Goal: Transaction & Acquisition: Download file/media

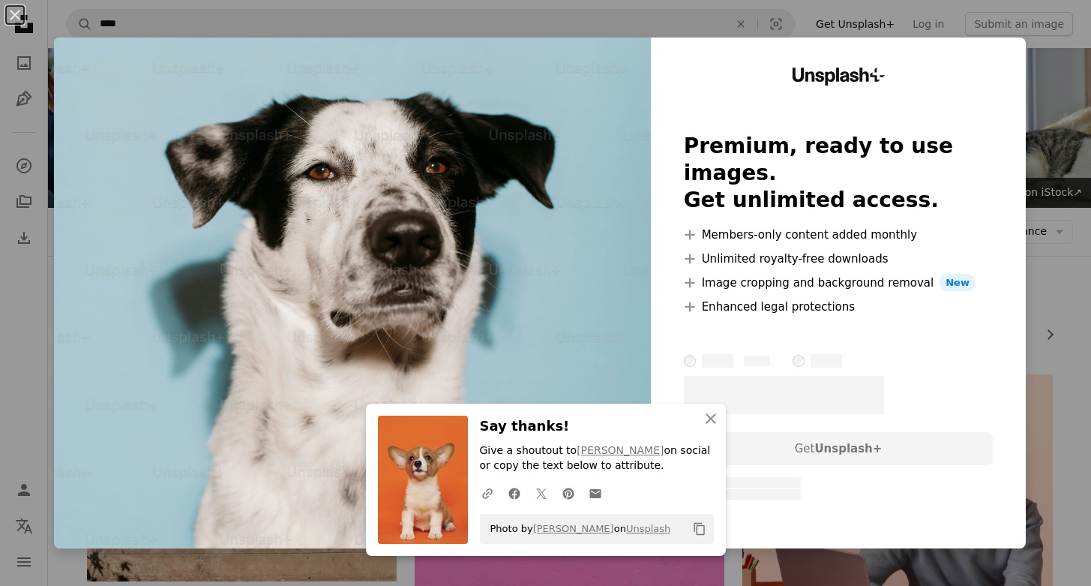
scroll to position [826, 0]
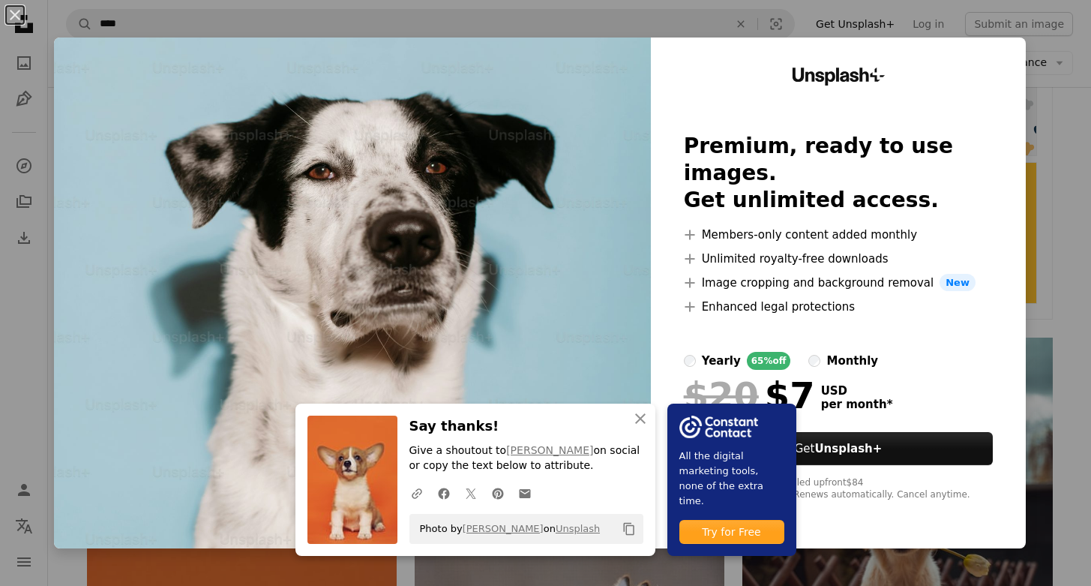
click at [1070, 181] on div "An X shape An X shape Close Say thanks! Give a shoutout to Alvan Nee on social …" at bounding box center [545, 293] width 1091 height 586
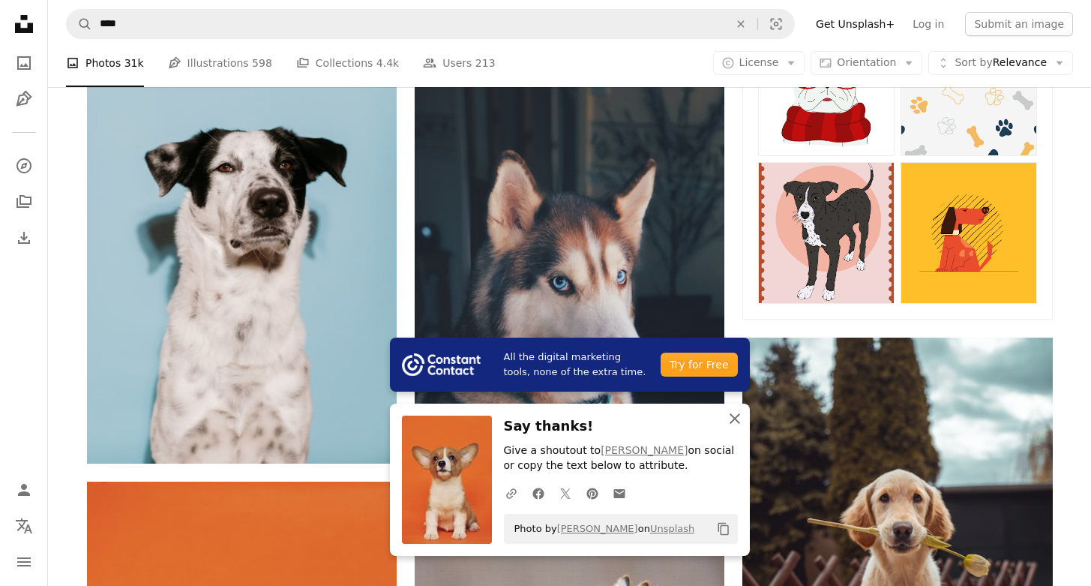
click at [733, 418] on icon "button" at bounding box center [735, 418] width 10 height 10
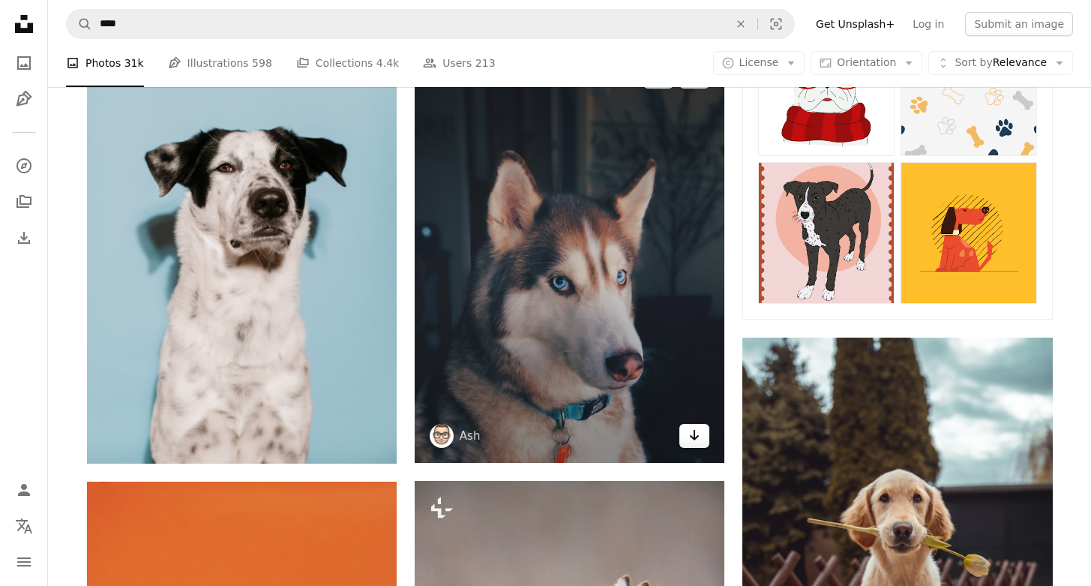
click at [699, 439] on icon "Arrow pointing down" at bounding box center [694, 435] width 12 height 18
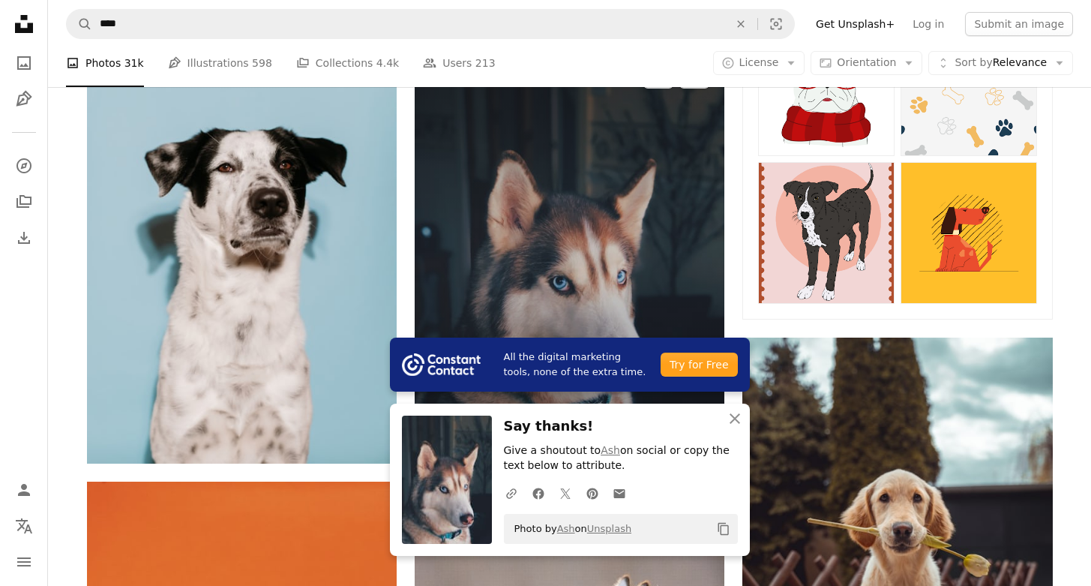
click at [694, 290] on img at bounding box center [570, 255] width 310 height 413
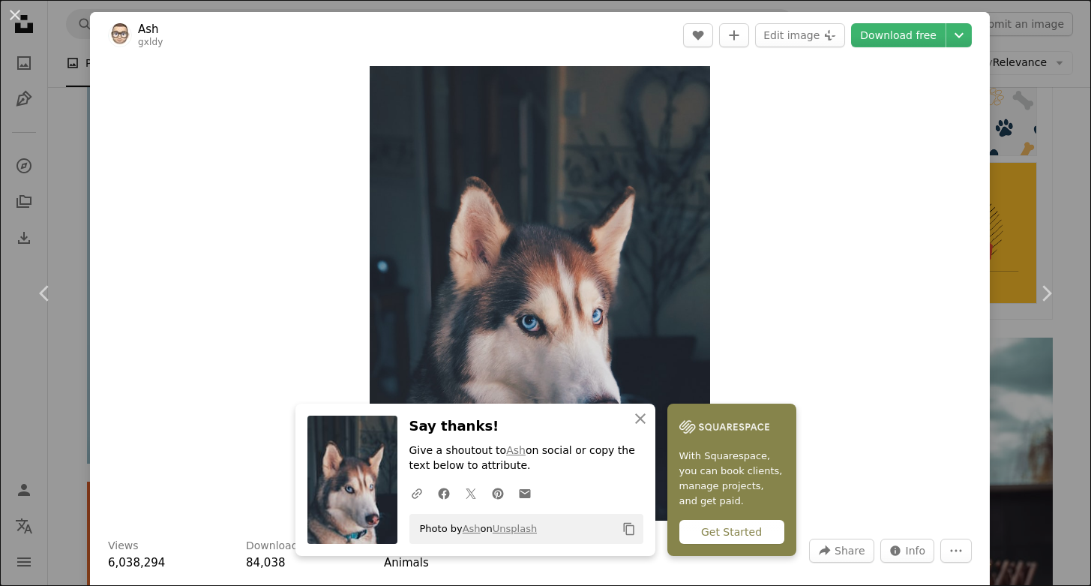
click at [90, 154] on div "Zoom in" at bounding box center [540, 292] width 900 height 469
click at [70, 160] on div "An X shape Chevron left Chevron right An X shape Close Say thanks! Give a shout…" at bounding box center [545, 293] width 1091 height 586
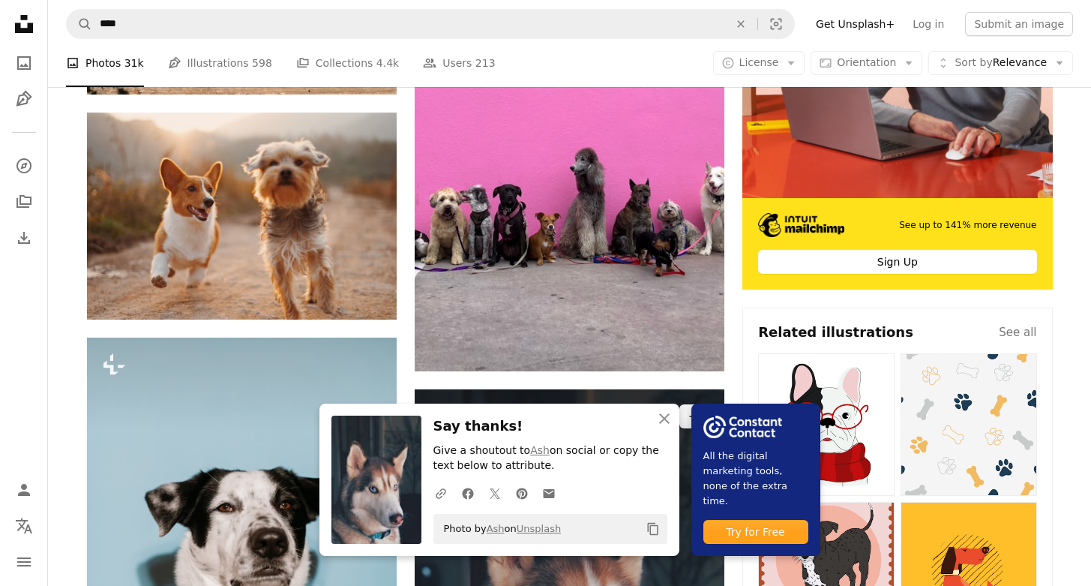
scroll to position [323, 0]
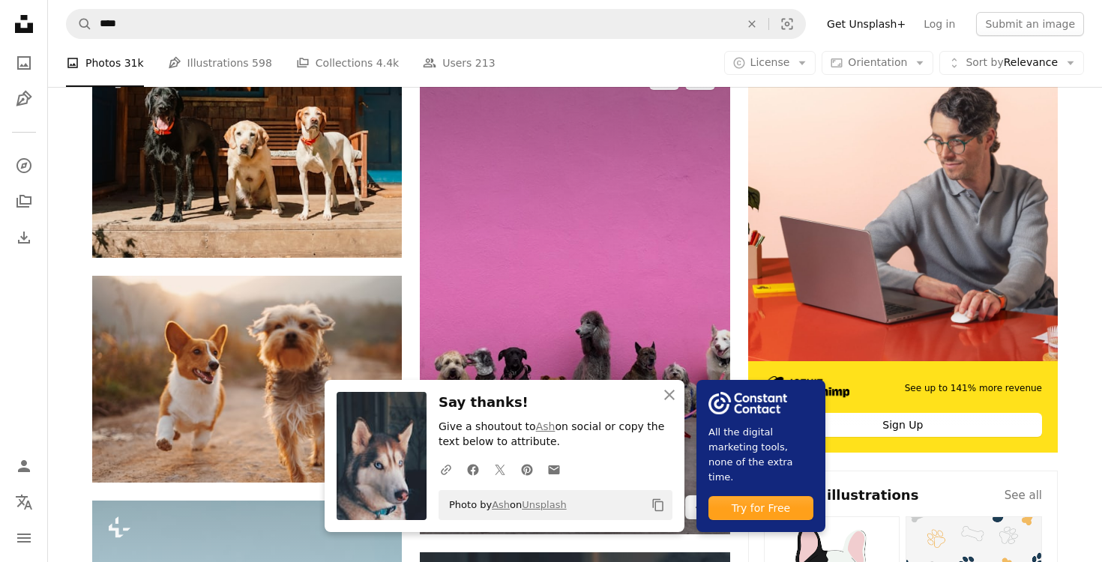
click at [666, 255] on img at bounding box center [575, 293] width 310 height 484
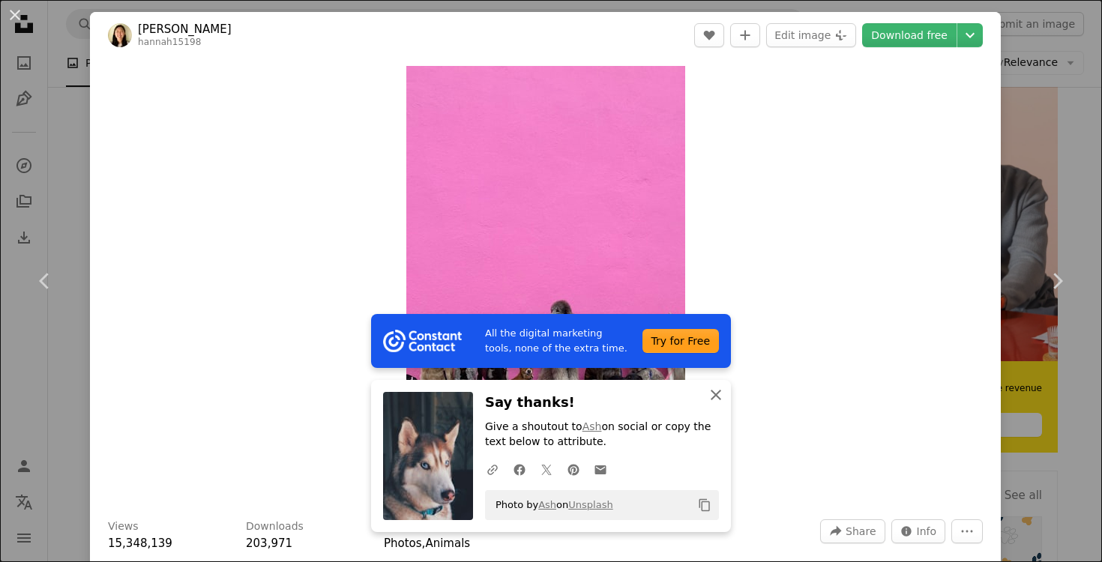
click at [712, 394] on icon "An X shape" at bounding box center [716, 395] width 18 height 18
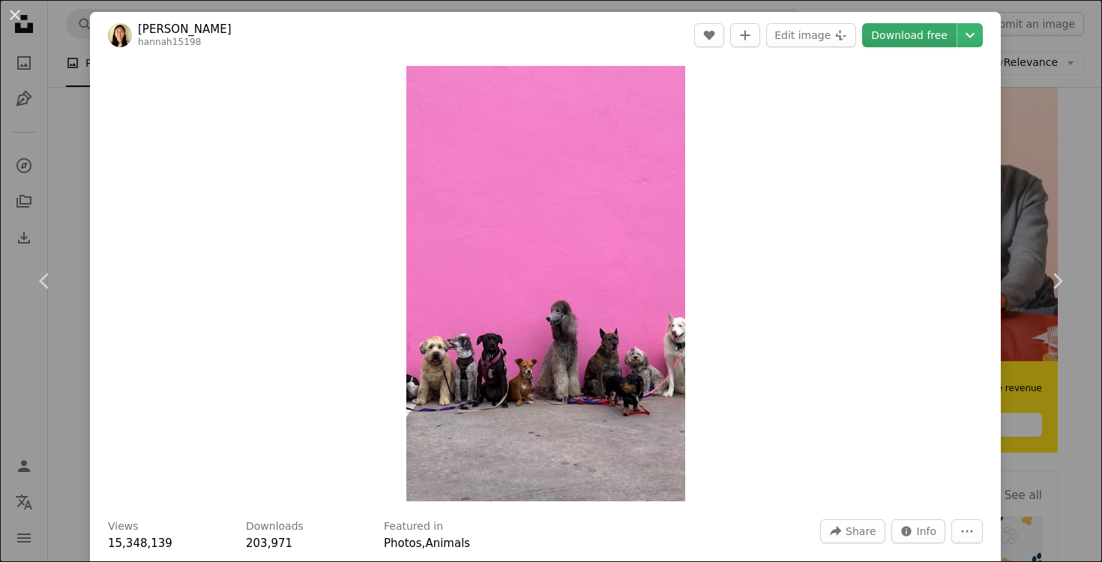
click at [913, 34] on link "Download free" at bounding box center [909, 35] width 94 height 24
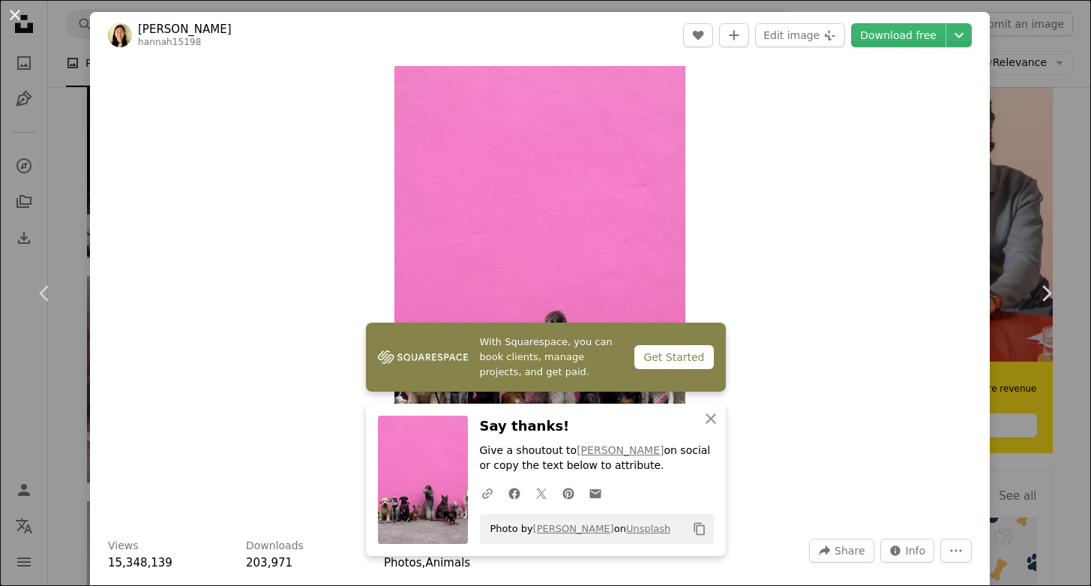
click at [13, 19] on button "An X shape" at bounding box center [15, 15] width 18 height 18
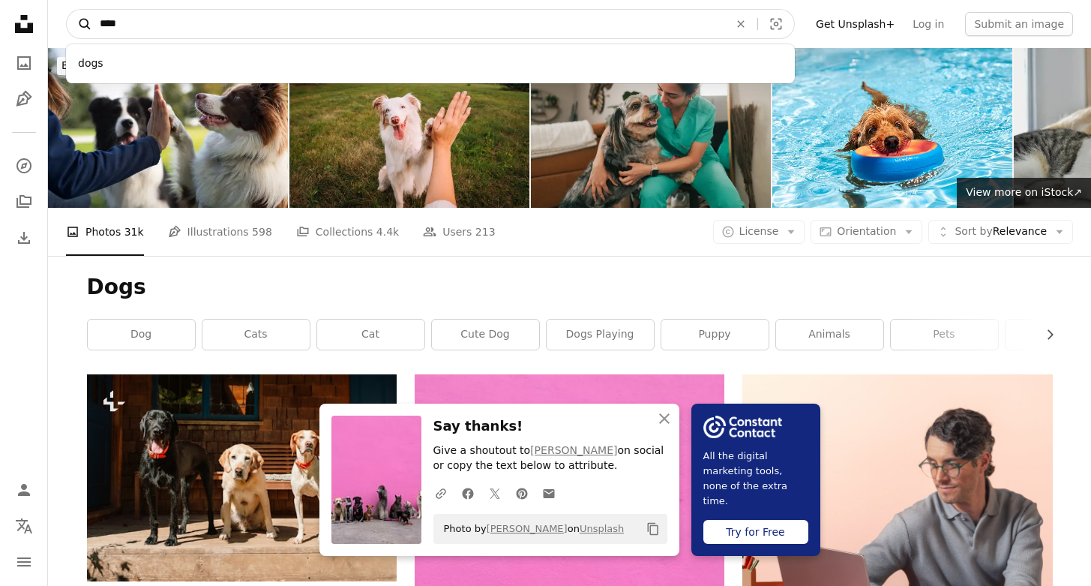
drag, startPoint x: 236, startPoint y: 22, endPoint x: 71, endPoint y: 22, distance: 165.0
click at [71, 22] on form "A magnifying glass **** dogs An X shape Visual search" at bounding box center [430, 24] width 729 height 30
type input "*********"
click button "A magnifying glass" at bounding box center [79, 24] width 25 height 28
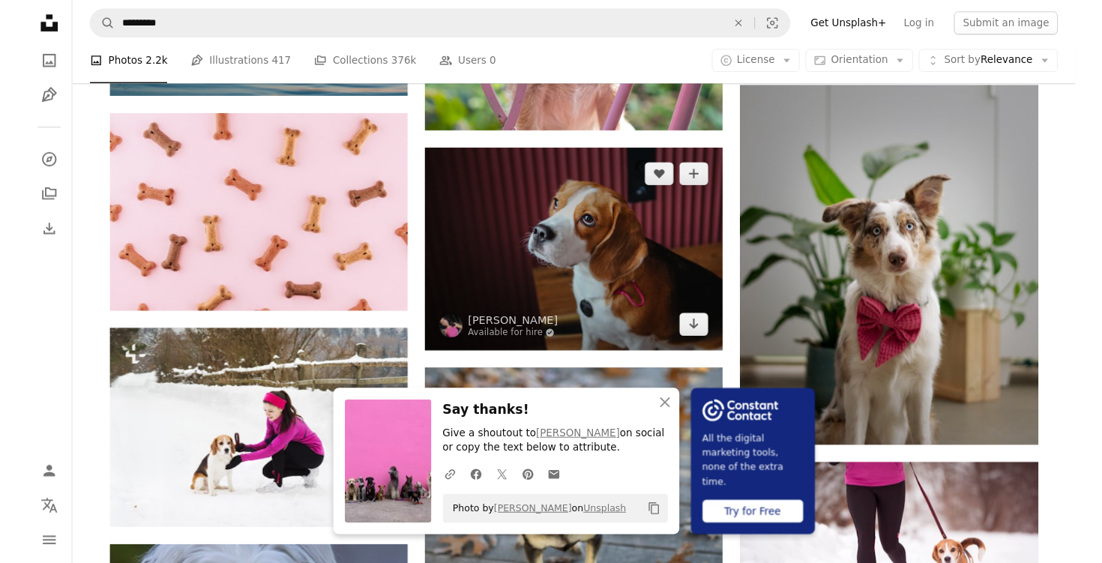
scroll to position [707, 0]
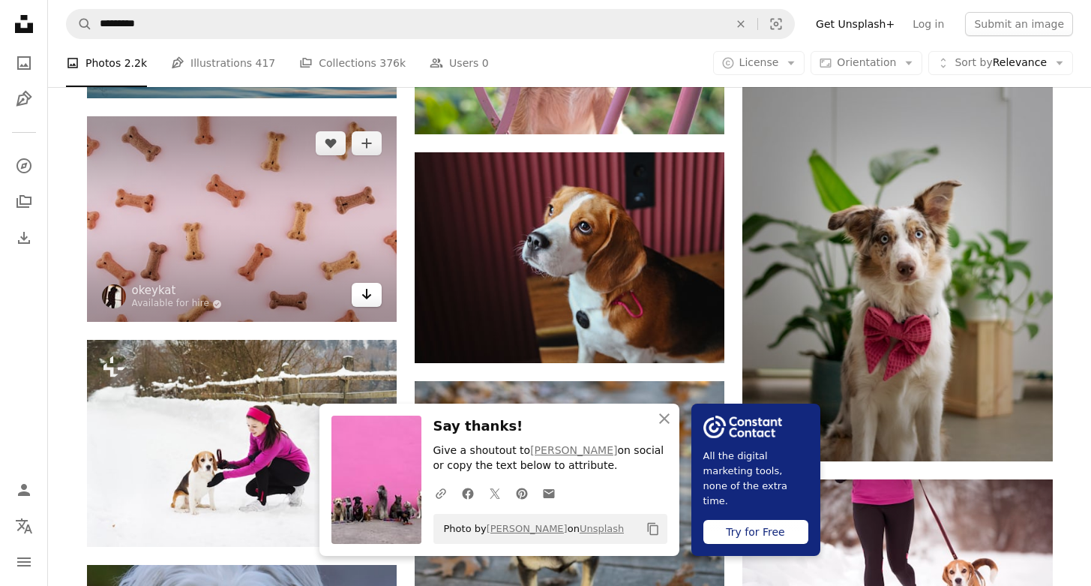
click at [367, 300] on icon "Arrow pointing down" at bounding box center [367, 294] width 12 height 18
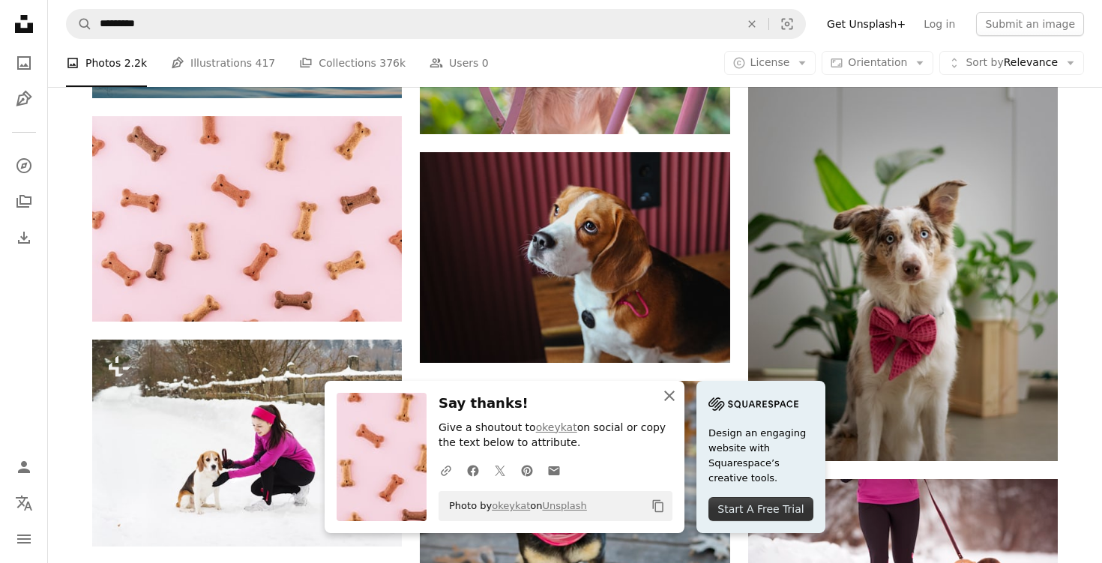
click at [665, 393] on icon "An X shape" at bounding box center [670, 396] width 18 height 18
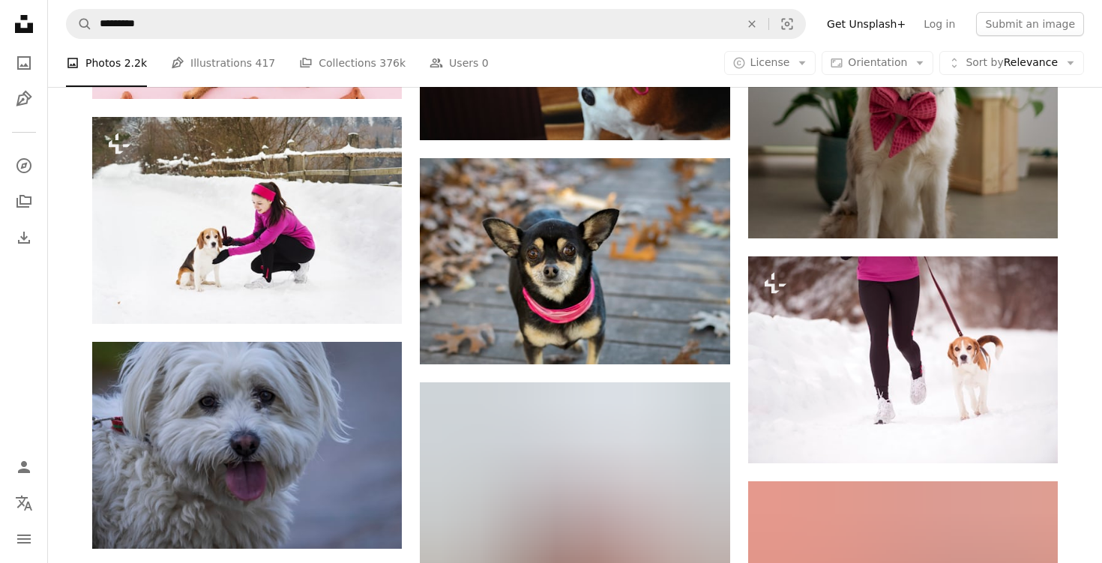
scroll to position [932, 0]
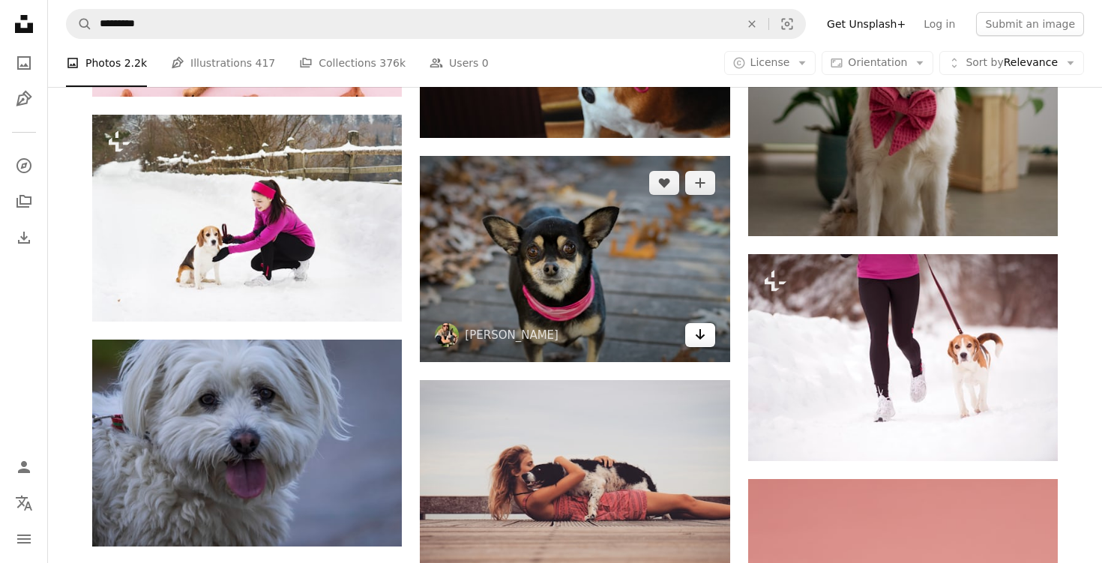
click at [700, 337] on icon "Download" at bounding box center [700, 334] width 10 height 10
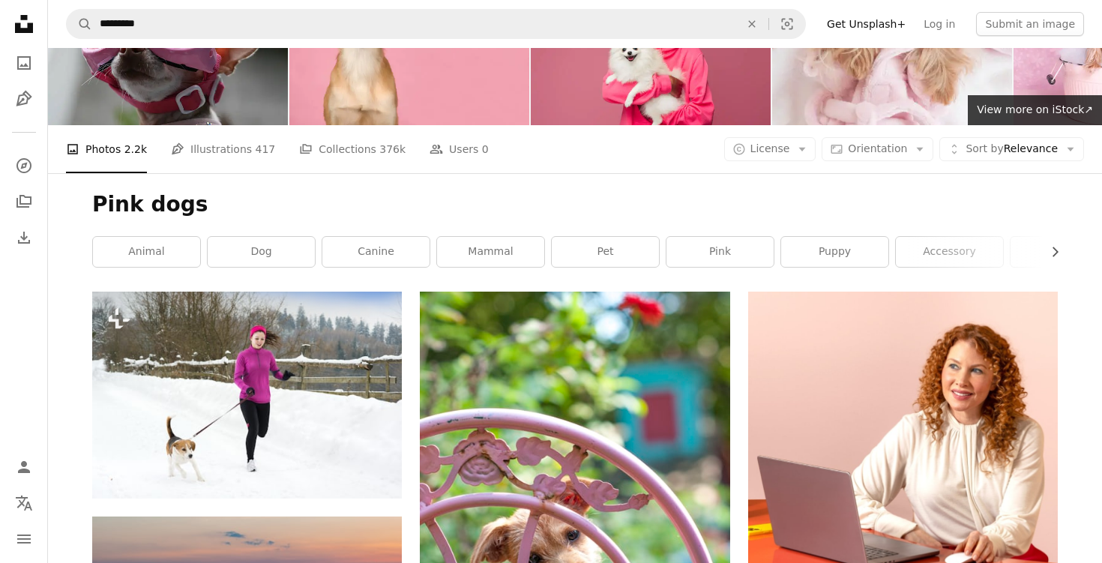
scroll to position [0, 0]
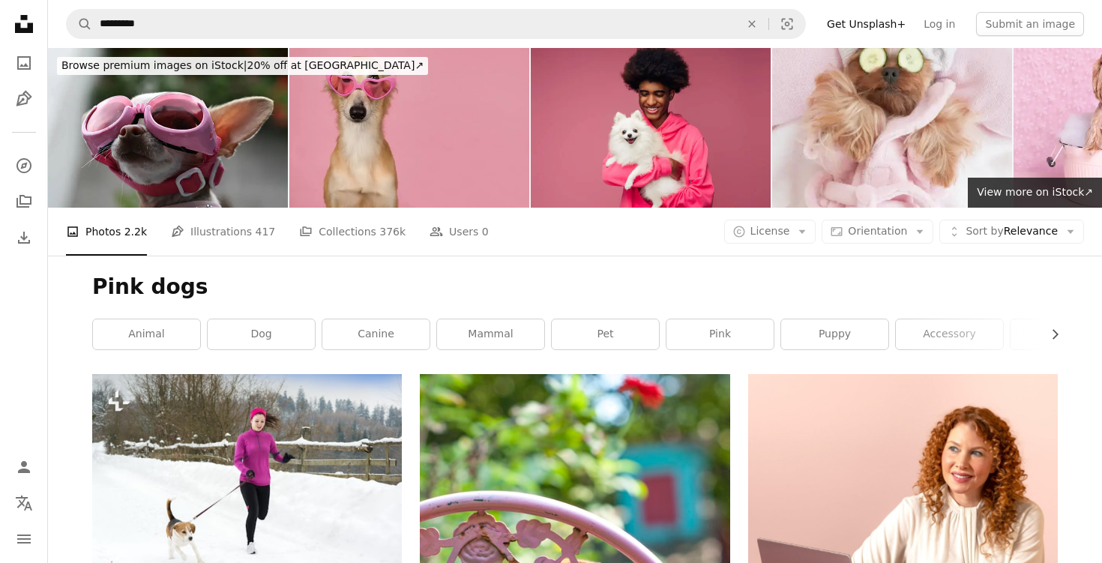
click at [421, 152] on img at bounding box center [409, 128] width 240 height 160
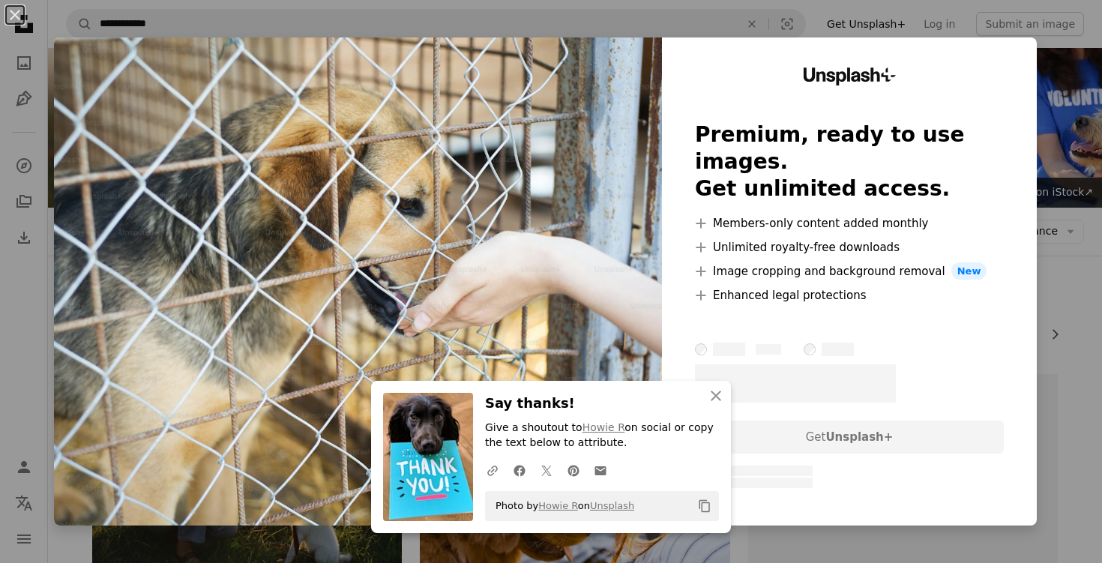
scroll to position [768, 0]
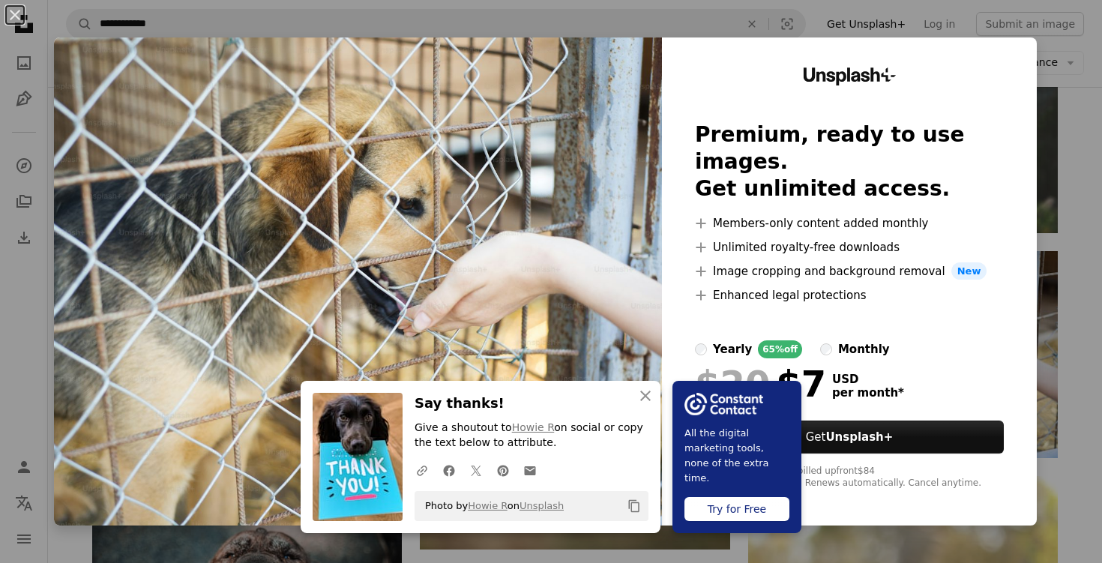
click at [866, 12] on div "An X shape An X shape Close Say thanks! Give a shoutout to Howie R on social or…" at bounding box center [551, 281] width 1102 height 563
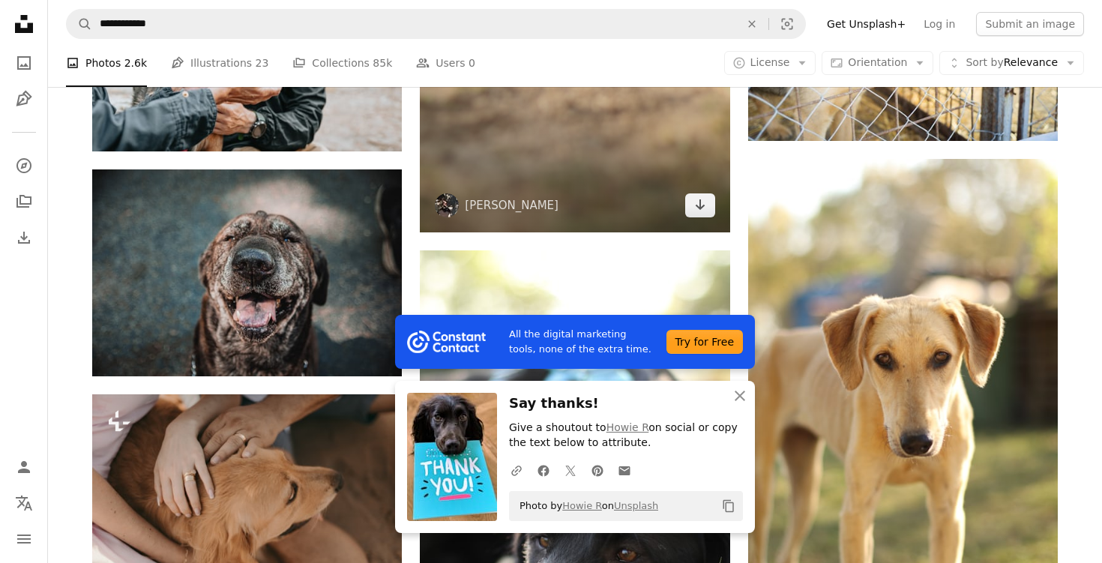
scroll to position [1100, 0]
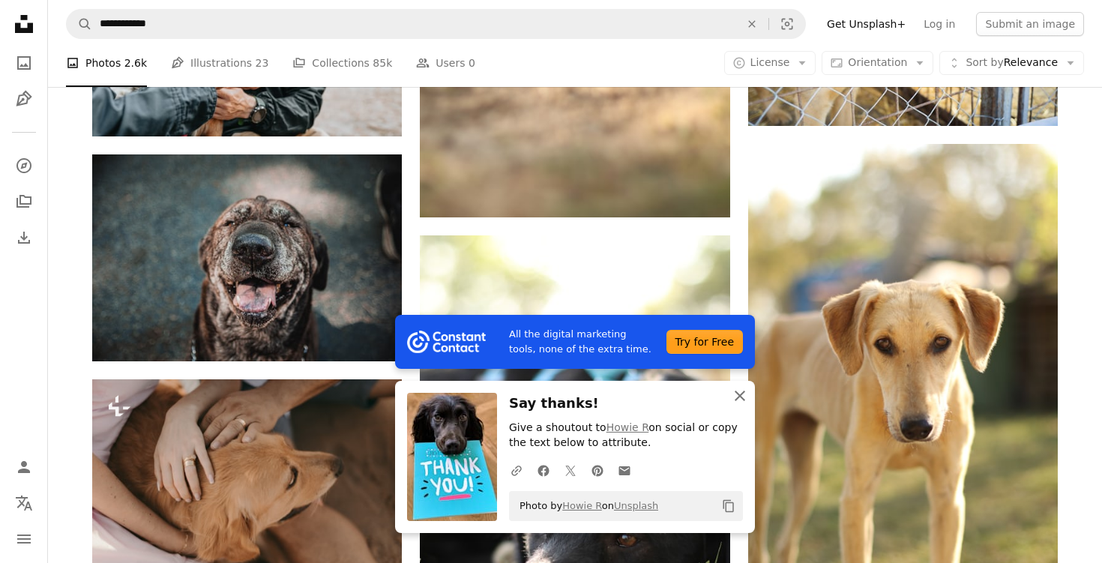
click at [741, 402] on icon "An X shape" at bounding box center [740, 396] width 18 height 18
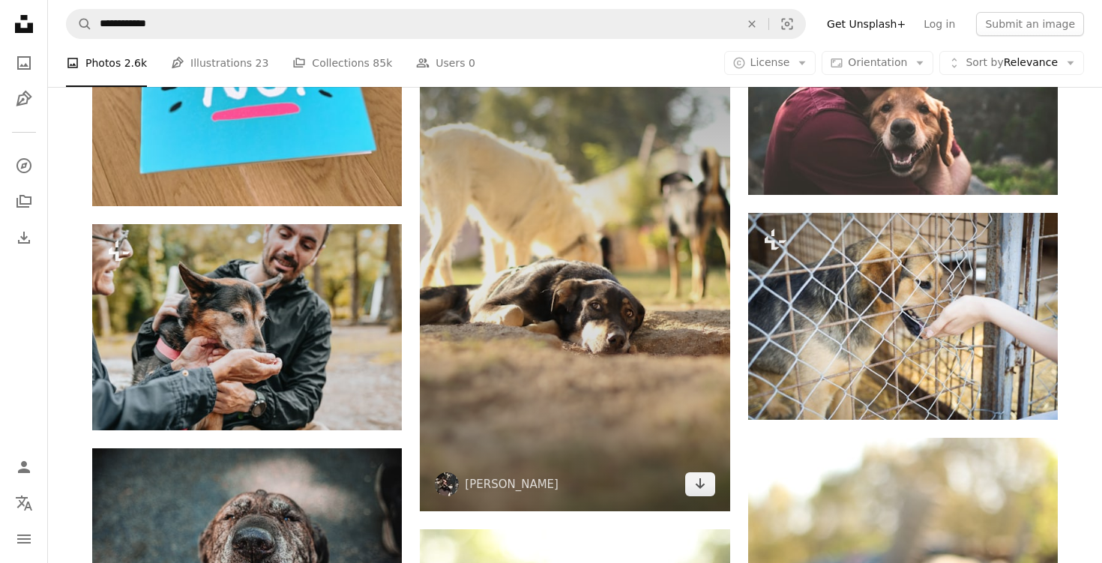
scroll to position [809, 0]
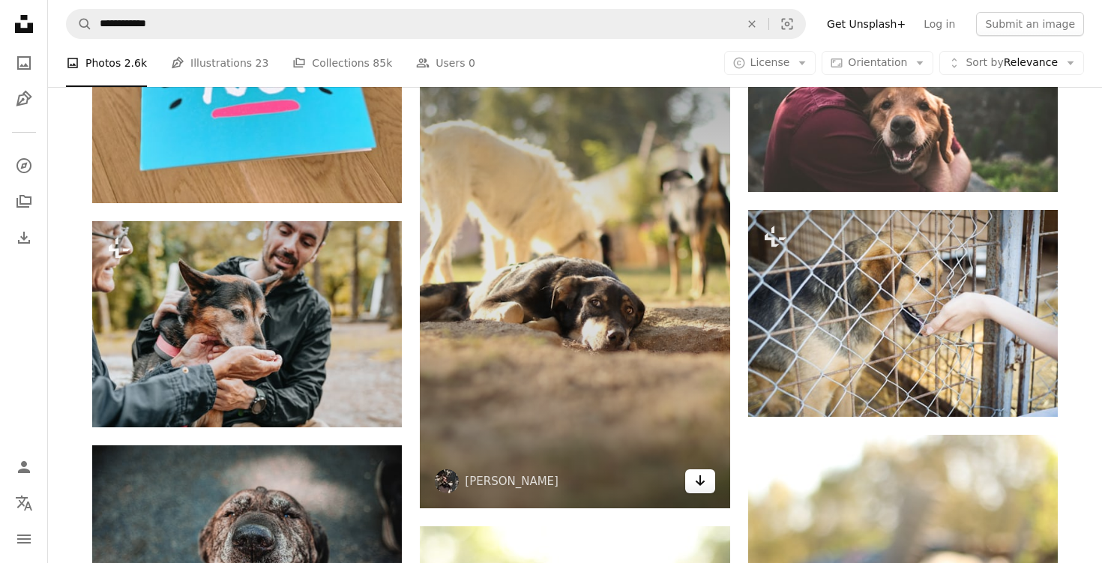
click at [697, 489] on icon "Arrow pointing down" at bounding box center [700, 481] width 12 height 18
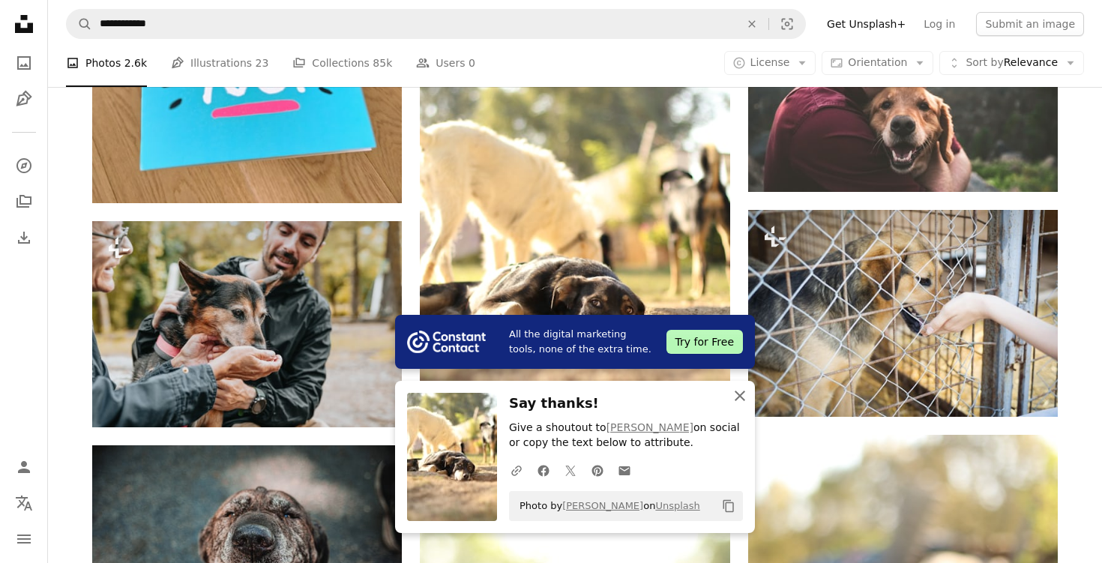
click at [737, 394] on icon "button" at bounding box center [740, 396] width 10 height 10
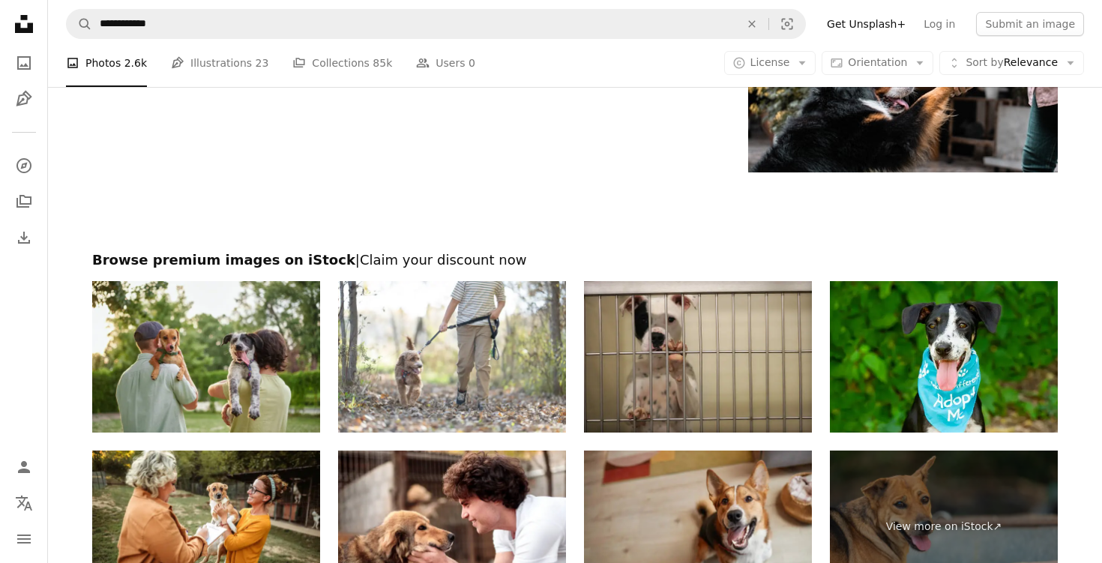
scroll to position [2708, 0]
